Goal: Transaction & Acquisition: Obtain resource

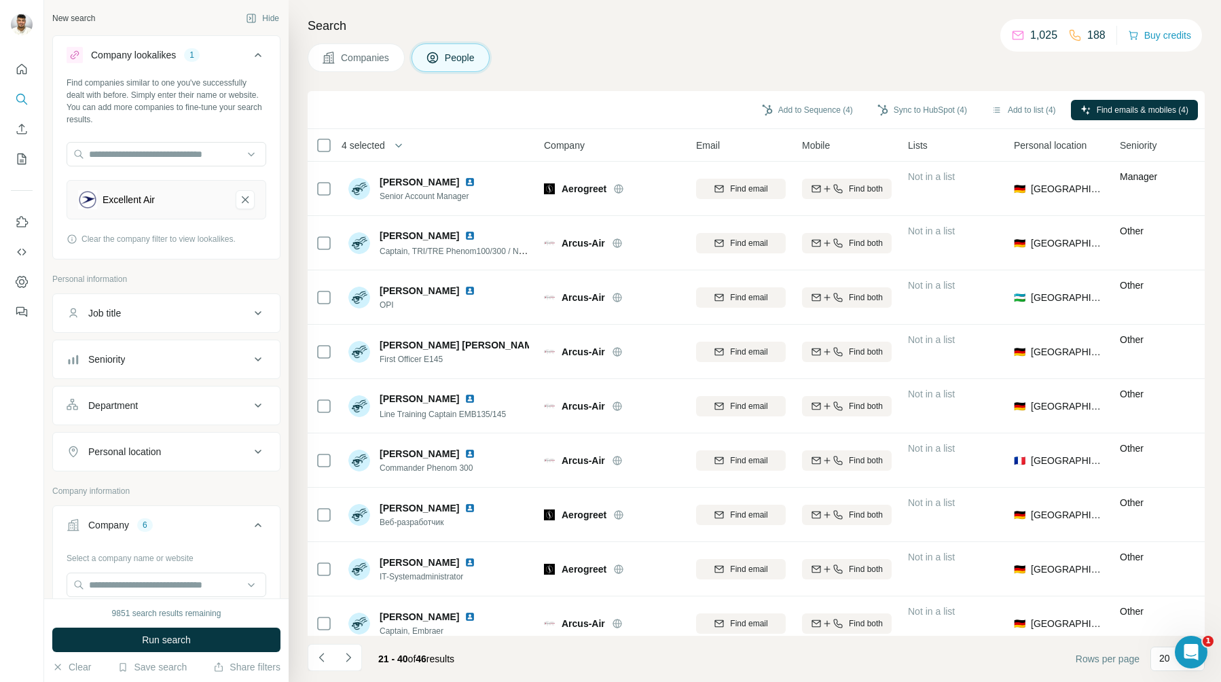
scroll to position [612, 0]
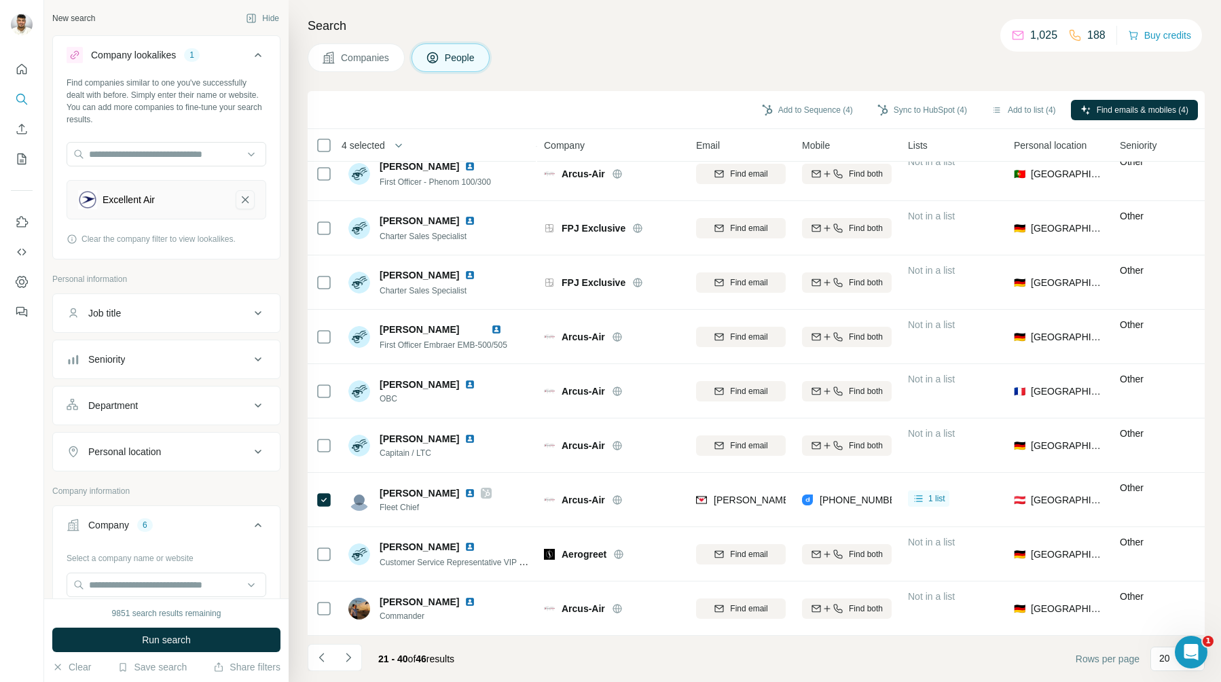
click at [244, 201] on icon "Excellent Air-remove-button" at bounding box center [245, 200] width 12 height 14
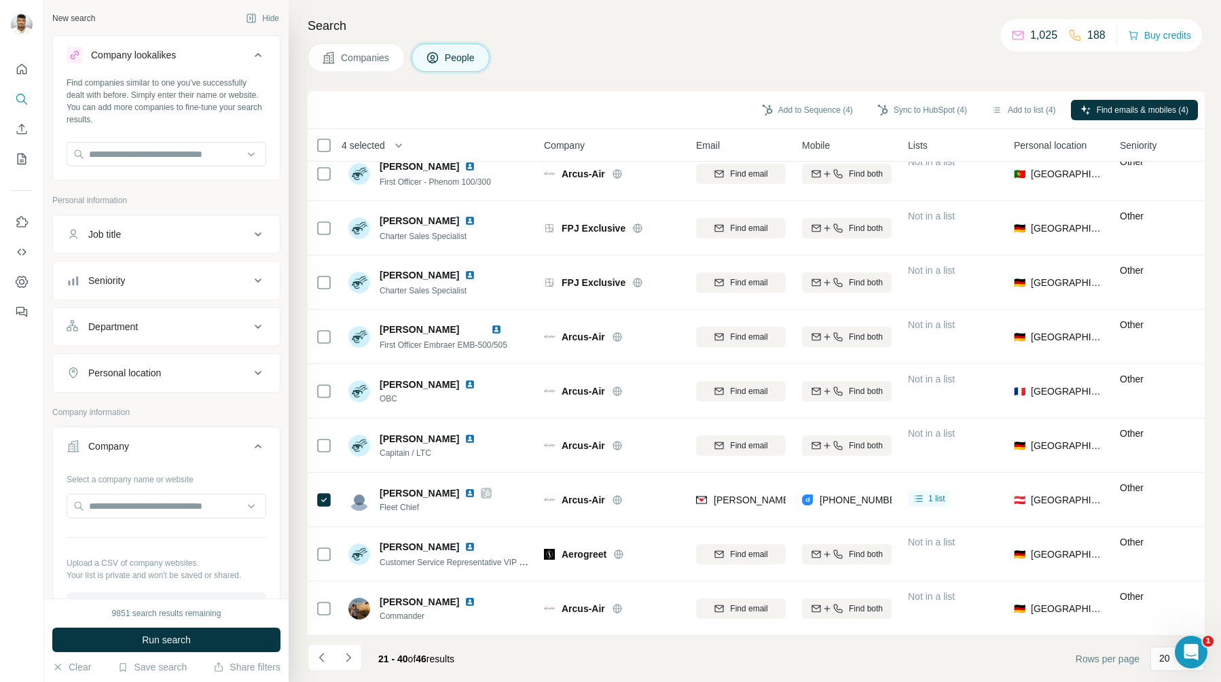
click at [376, 60] on span "Companies" at bounding box center [366, 58] width 50 height 14
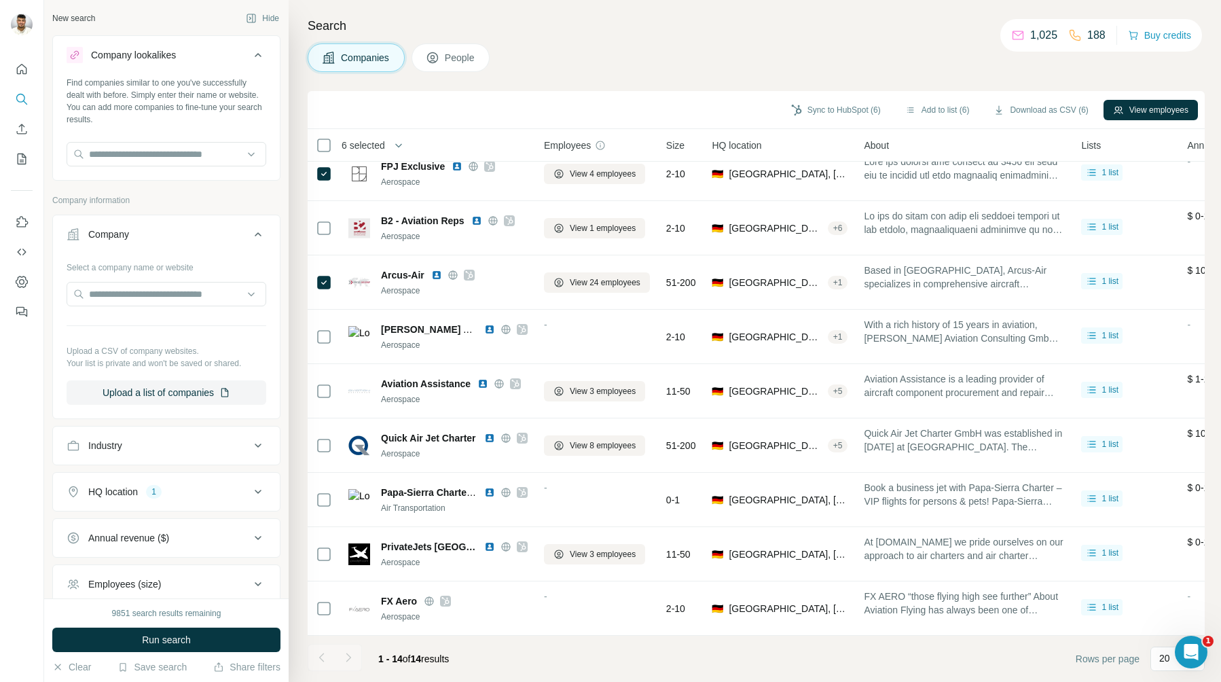
scroll to position [286, 0]
click at [129, 303] on input "text" at bounding box center [167, 294] width 200 height 24
paste input "**********"
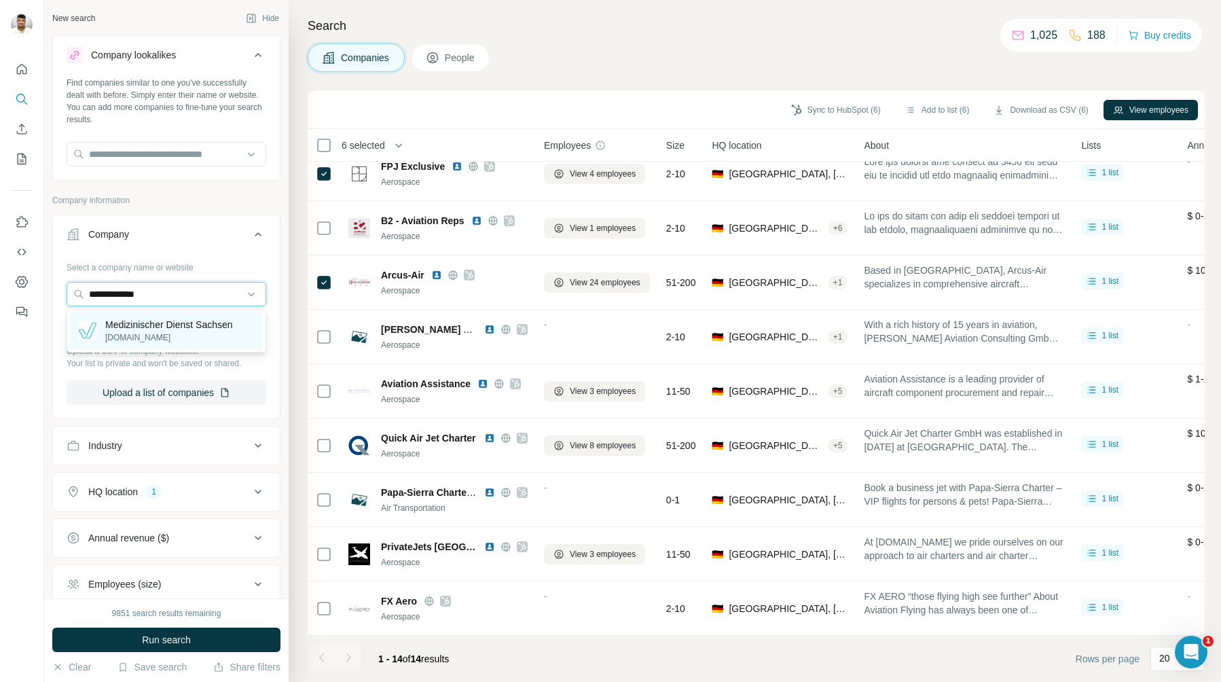
type input "**********"
click at [165, 322] on p "Medizinischer Dienst Sachsen" at bounding box center [169, 325] width 128 height 14
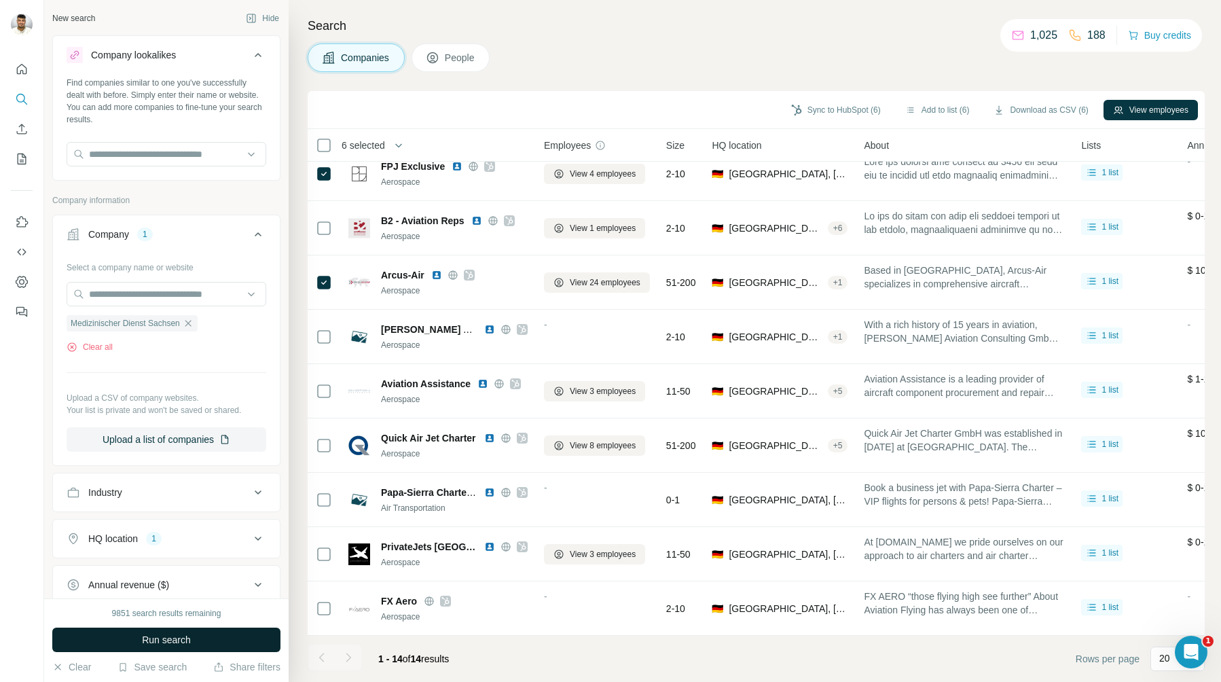
click at [186, 638] on span "Run search" at bounding box center [166, 640] width 49 height 14
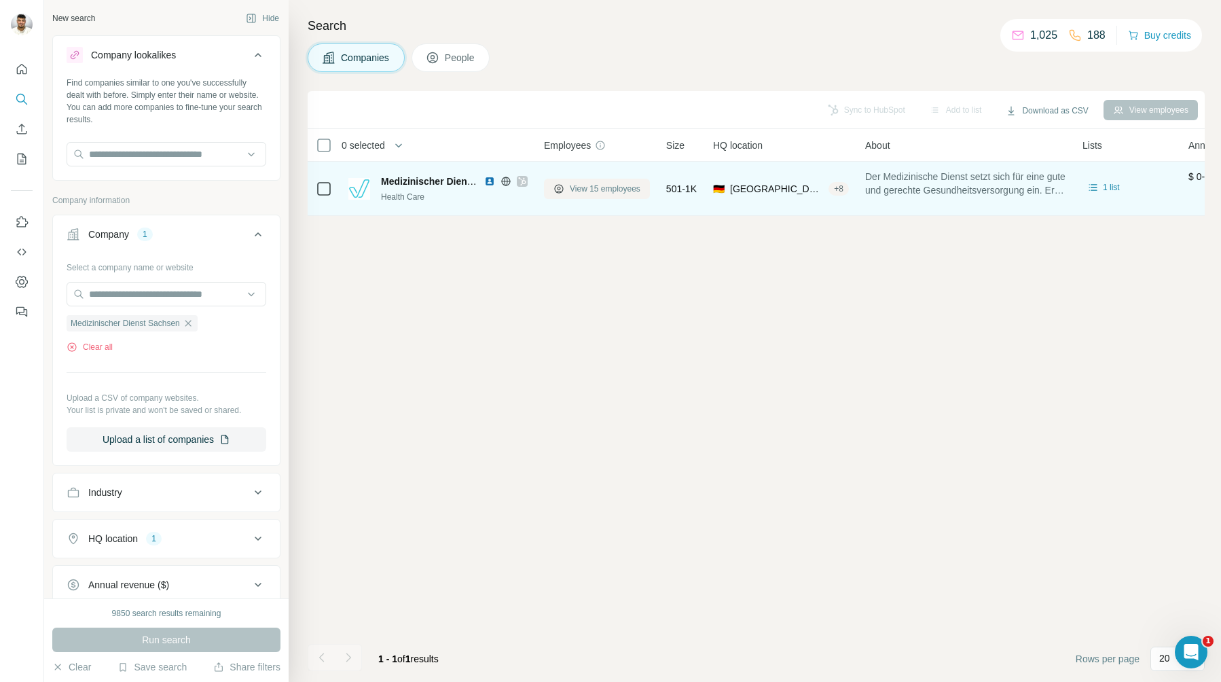
click at [628, 187] on span "View 15 employees" at bounding box center [605, 189] width 71 height 12
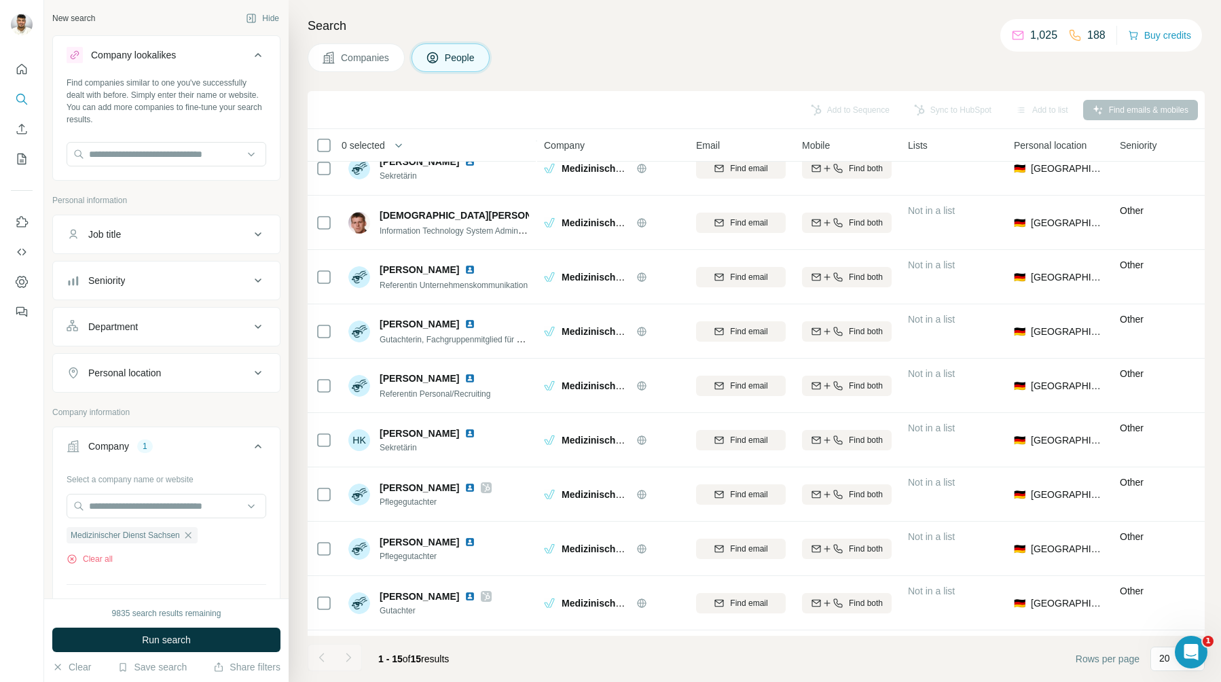
scroll to position [120, 0]
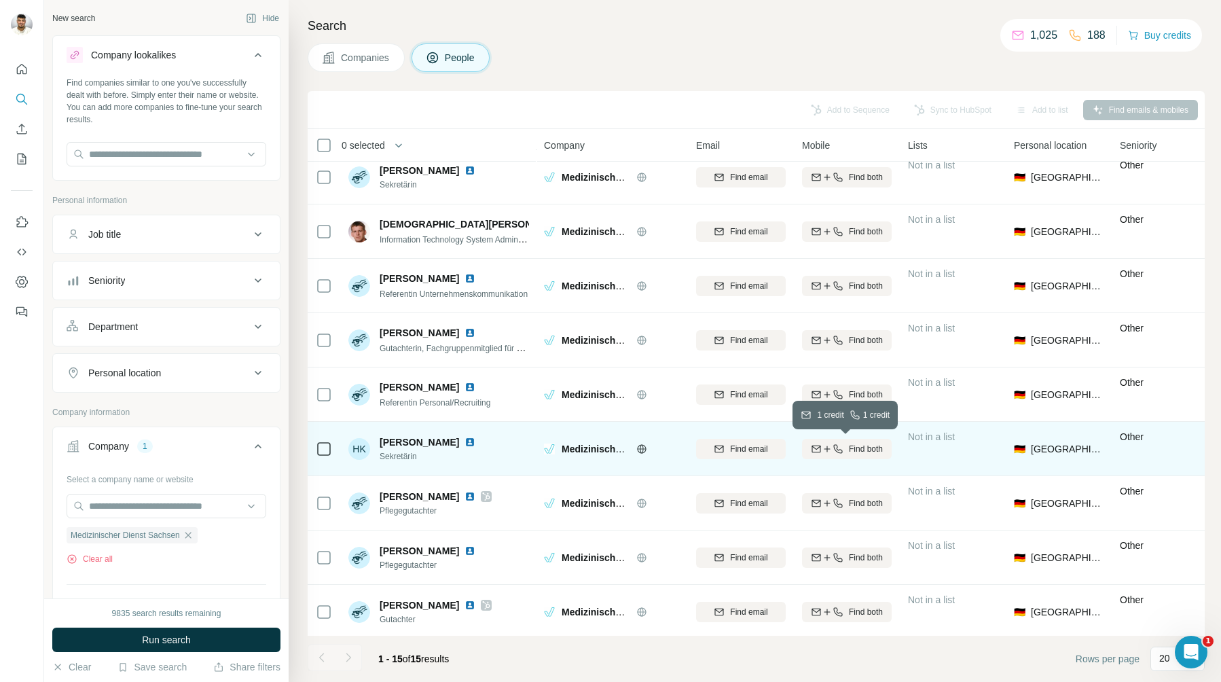
click at [863, 453] on span "Find both" at bounding box center [866, 449] width 34 height 12
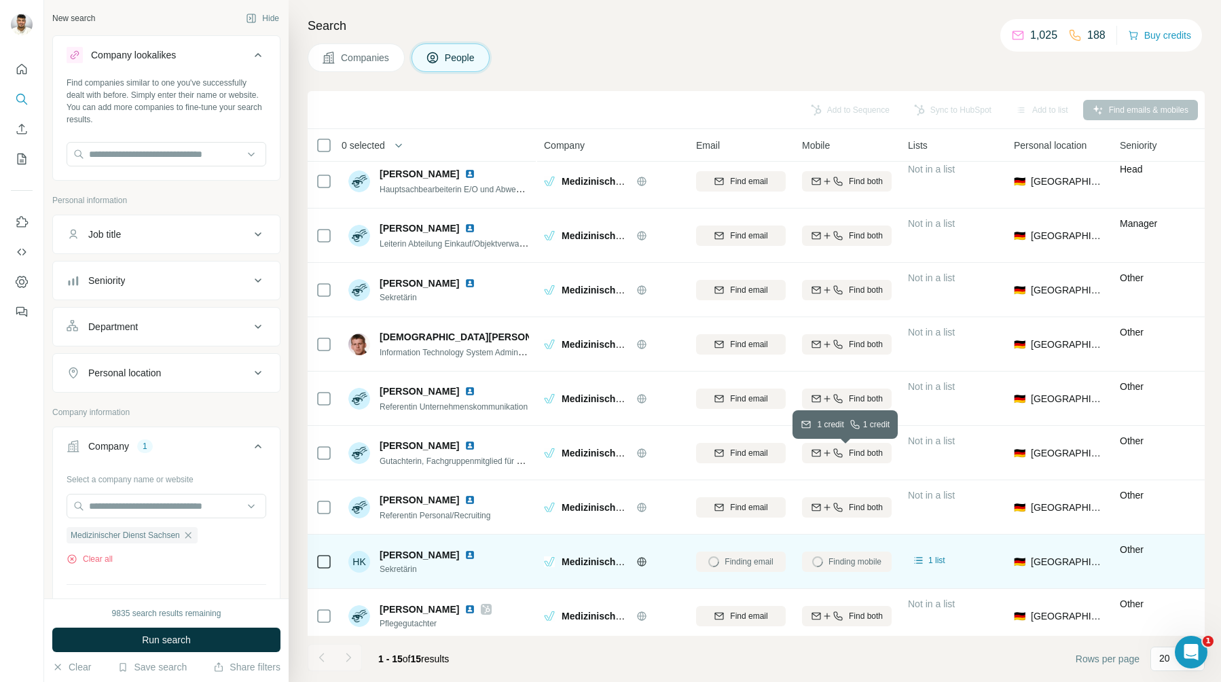
scroll to position [0, 0]
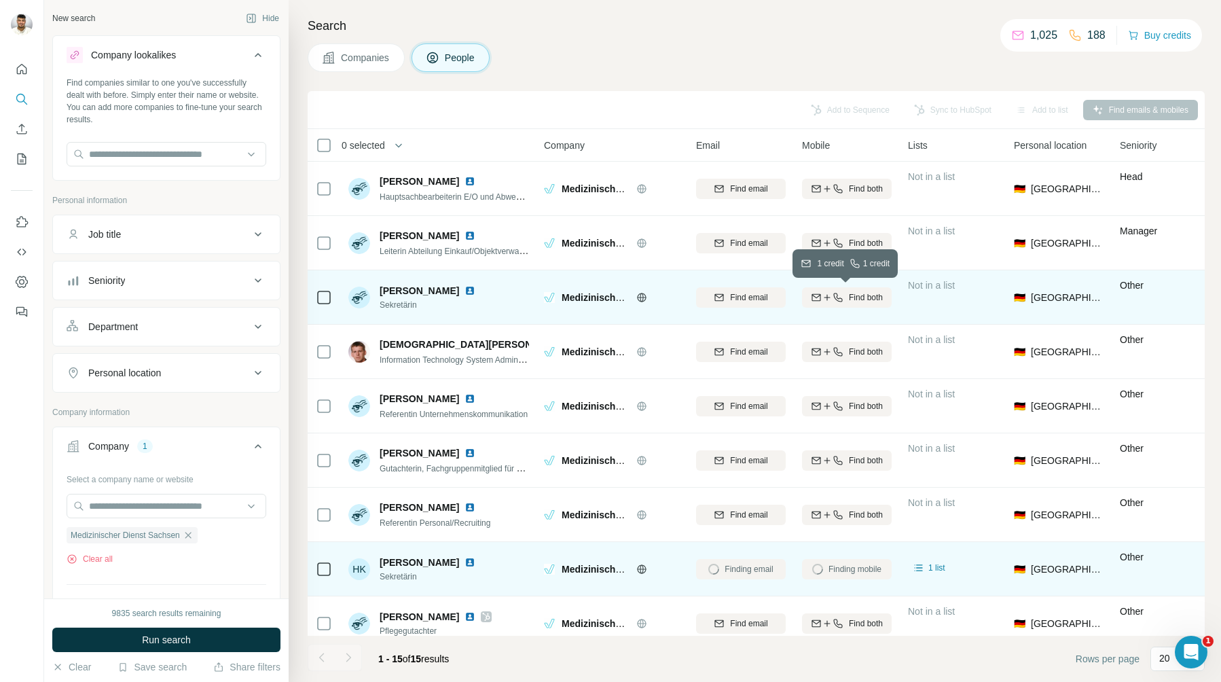
click at [870, 303] on button "Find both" at bounding box center [847, 297] width 90 height 20
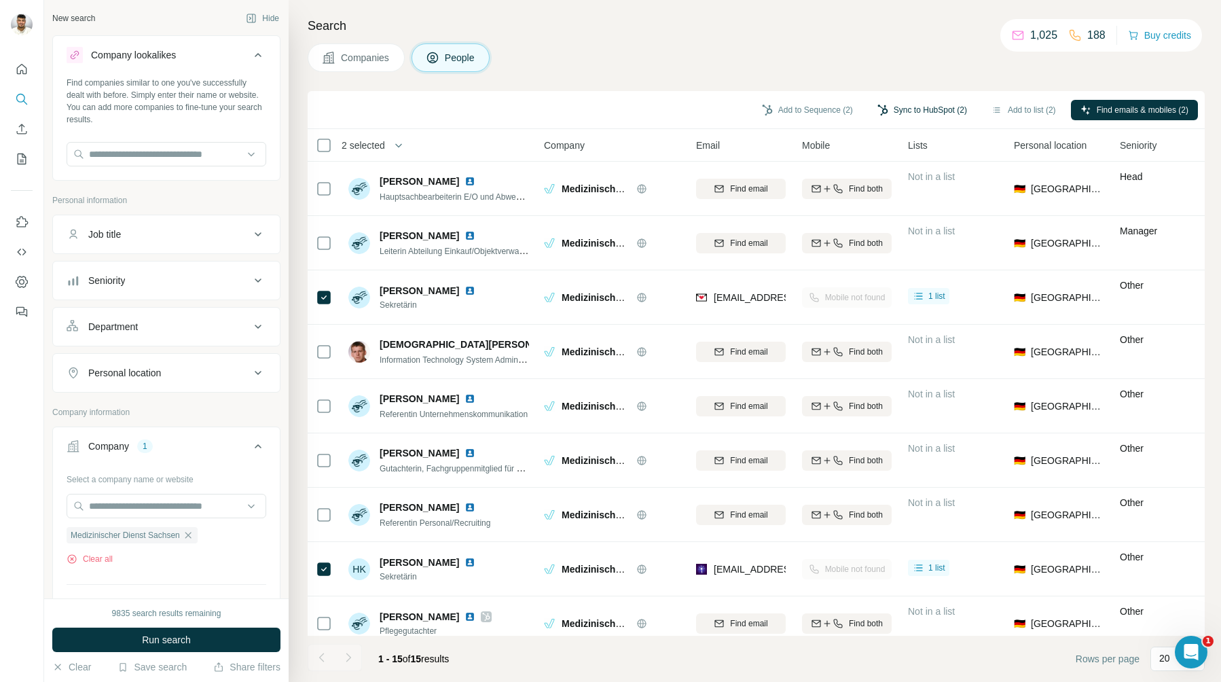
click at [904, 108] on button "Sync to HubSpot (2)" at bounding box center [922, 110] width 109 height 20
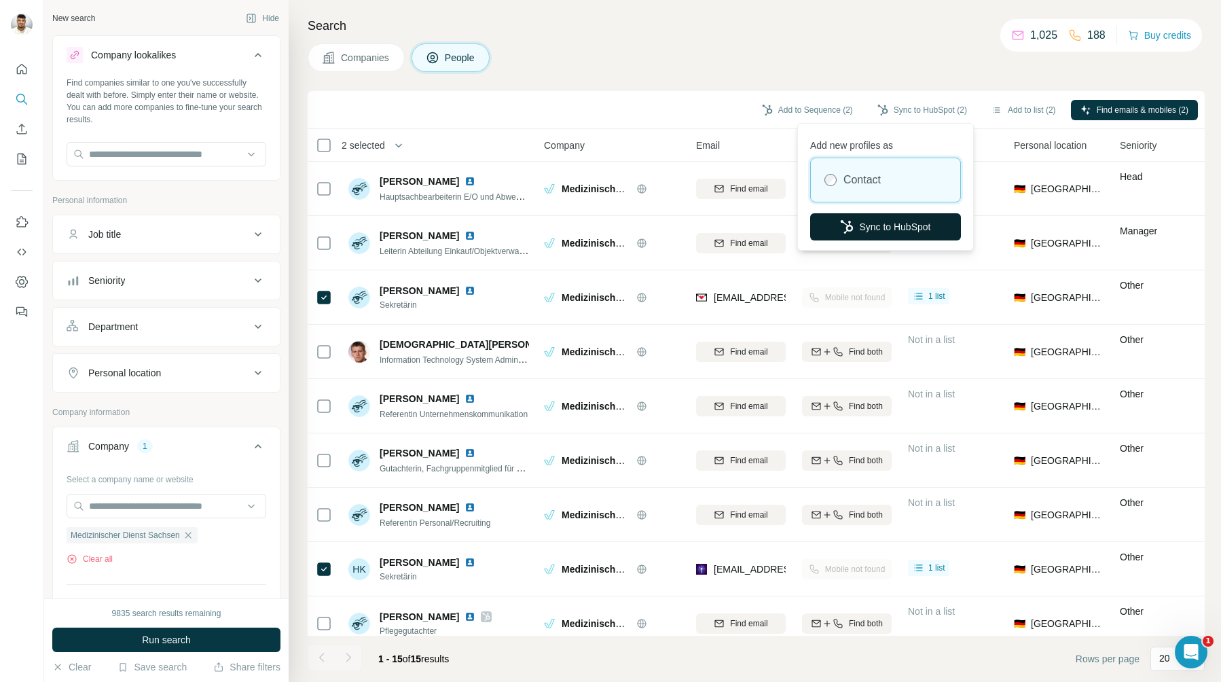
click at [897, 232] on button "Sync to HubSpot" at bounding box center [885, 226] width 151 height 27
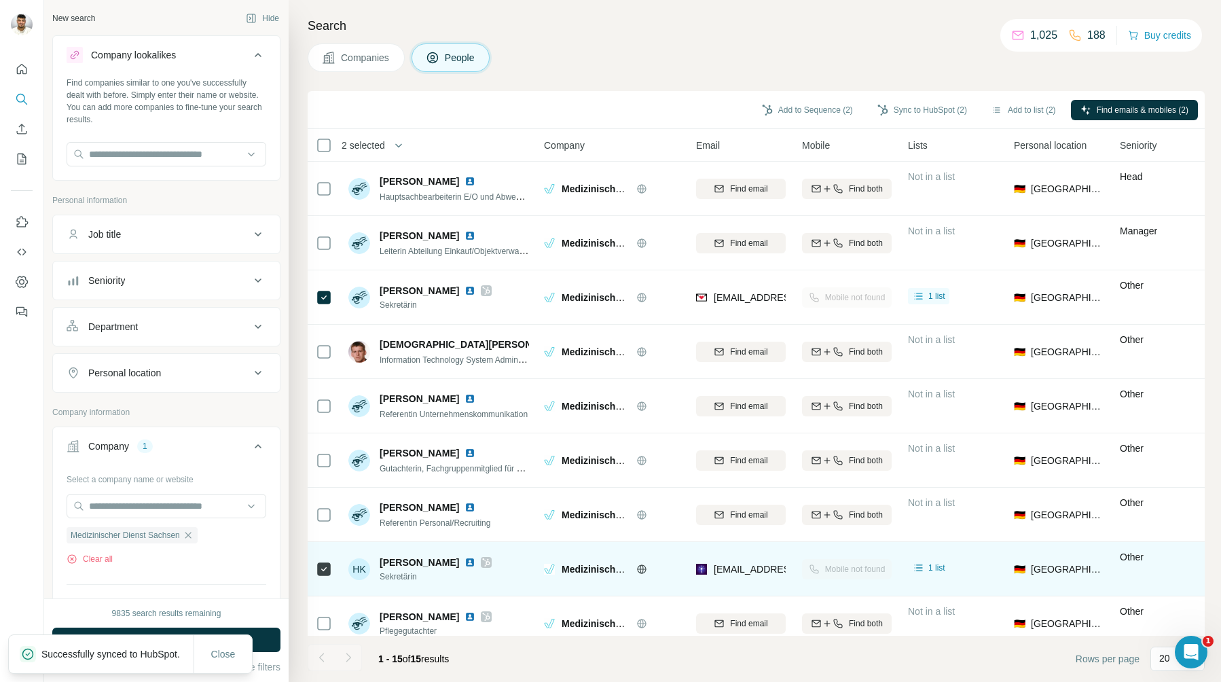
click at [464, 563] on img at bounding box center [469, 562] width 11 height 11
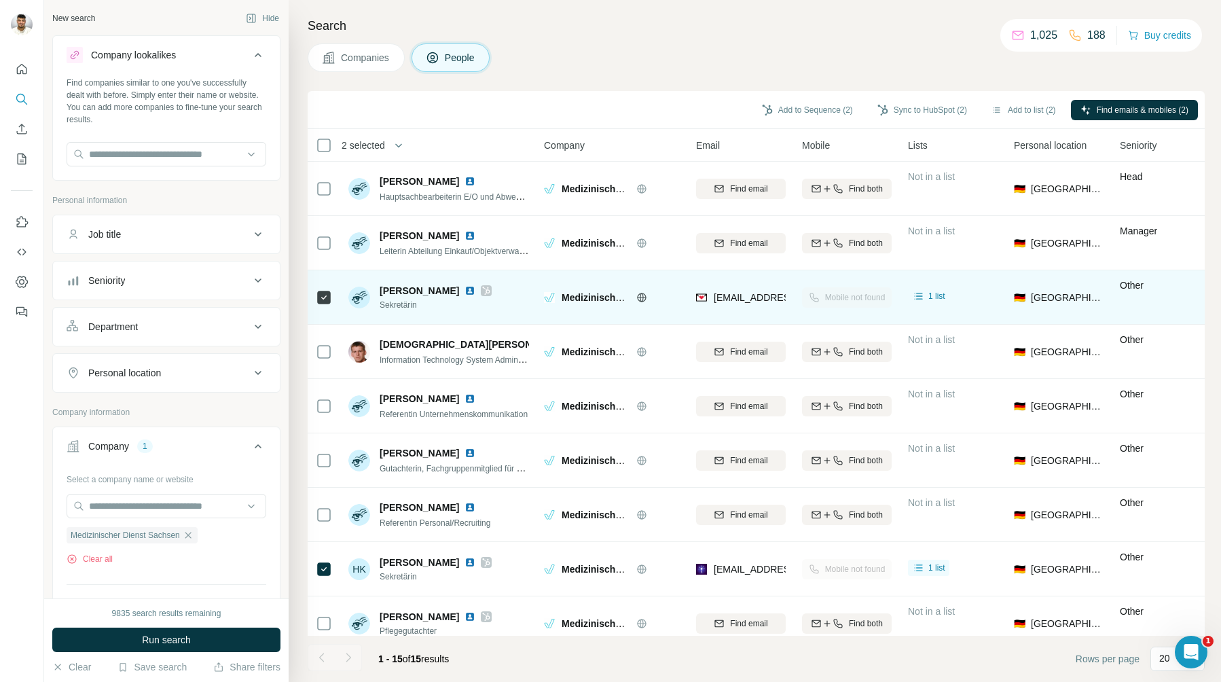
click at [464, 290] on img at bounding box center [469, 290] width 11 height 11
